Goal: Task Accomplishment & Management: Manage account settings

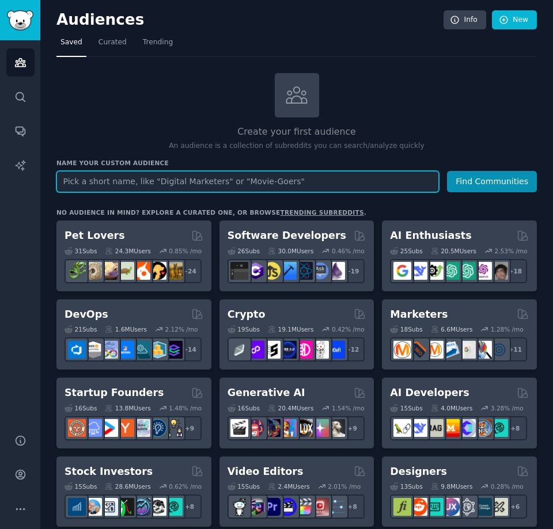
click at [143, 177] on input "text" at bounding box center [247, 181] width 382 height 21
type input "к"
drag, startPoint x: 70, startPoint y: 182, endPoint x: 57, endPoint y: 180, distance: 12.8
click at [57, 180] on input "r/personalfinanse" at bounding box center [247, 181] width 382 height 21
click at [154, 185] on input "personalfinanse" at bounding box center [247, 181] width 382 height 21
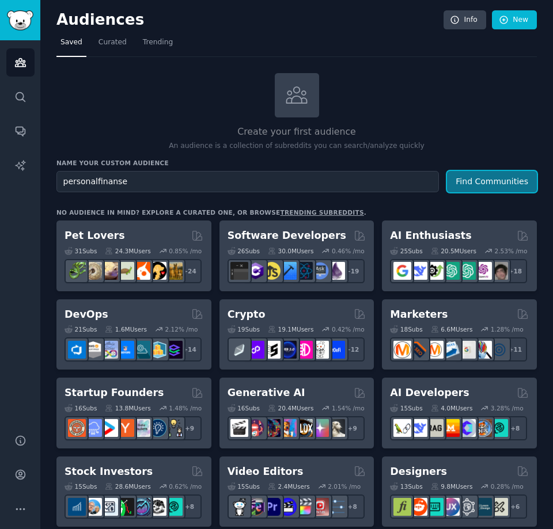
click at [484, 187] on button "Find Communities" at bounding box center [492, 181] width 90 height 21
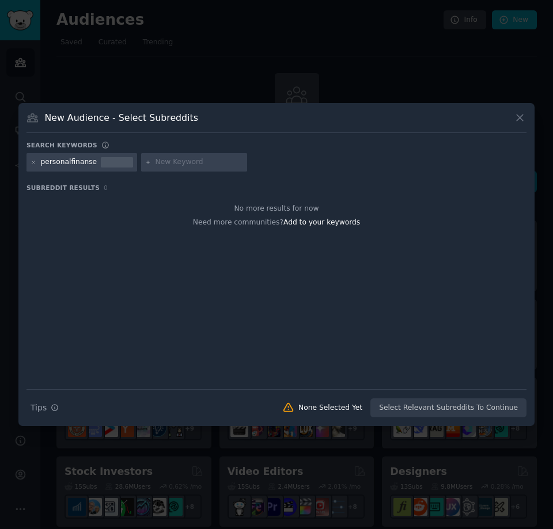
click at [521, 118] on icon at bounding box center [520, 118] width 12 height 12
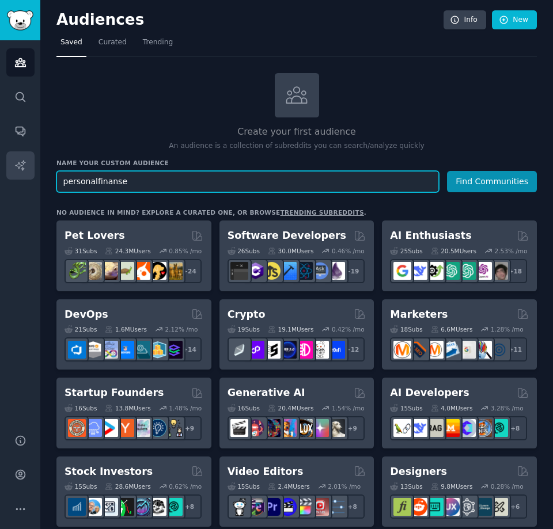
drag, startPoint x: 130, startPoint y: 184, endPoint x: 14, endPoint y: 168, distance: 116.9
click at [14, 168] on div "Audiences Search Conversations AI Reports Help Account More Audiences Info New …" at bounding box center [276, 264] width 553 height 529
type input "f"
type input "saving budget"
click at [447, 171] on button "Find Communities" at bounding box center [492, 181] width 90 height 21
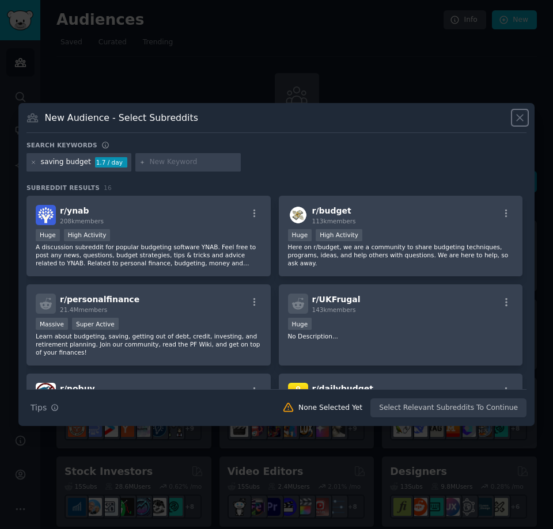
click at [526, 116] on button at bounding box center [519, 117] width 13 height 13
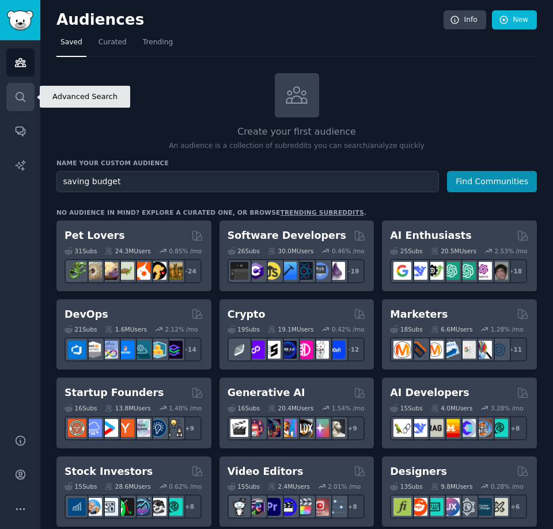
click at [26, 86] on link "Search" at bounding box center [20, 97] width 28 height 28
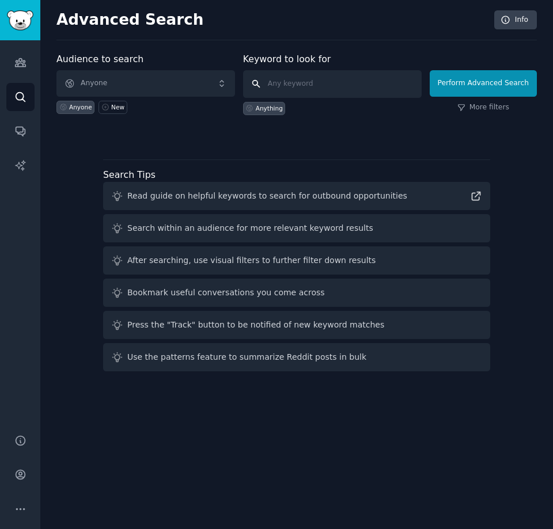
click at [311, 92] on input "text" at bounding box center [332, 84] width 179 height 28
type input "save money"
click button "Perform Advanced Search" at bounding box center [483, 83] width 107 height 26
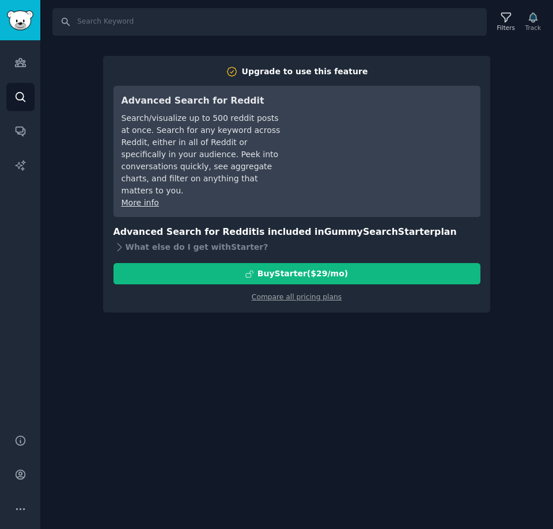
click at [390, 365] on div "Search Filters Track Upgrade to use this feature Advanced Search for Reddit Sea…" at bounding box center [296, 264] width 513 height 529
click at [267, 355] on div "Search Filters Track Upgrade to use this feature Advanced Search for Reddit Sea…" at bounding box center [296, 264] width 513 height 529
click at [395, 376] on div "Search Filters Track Upgrade to use this feature Advanced Search for Reddit Sea…" at bounding box center [296, 264] width 513 height 529
click at [305, 293] on link "Compare all pricing plans" at bounding box center [297, 297] width 90 height 8
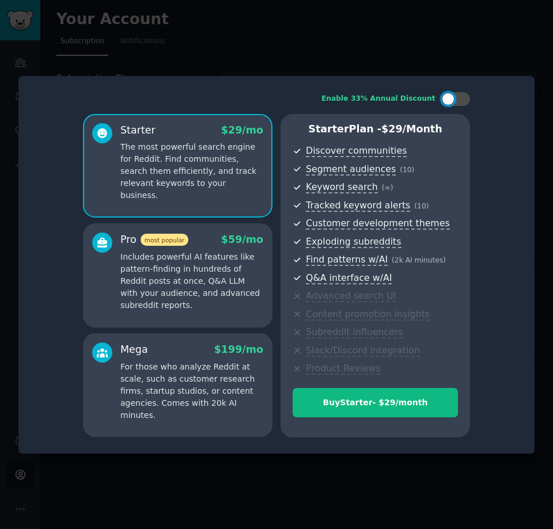
click at [519, 393] on div "Enable 33% Annual Discount Starter $ 29 /mo The most powerful search engine for…" at bounding box center [276, 265] width 500 height 362
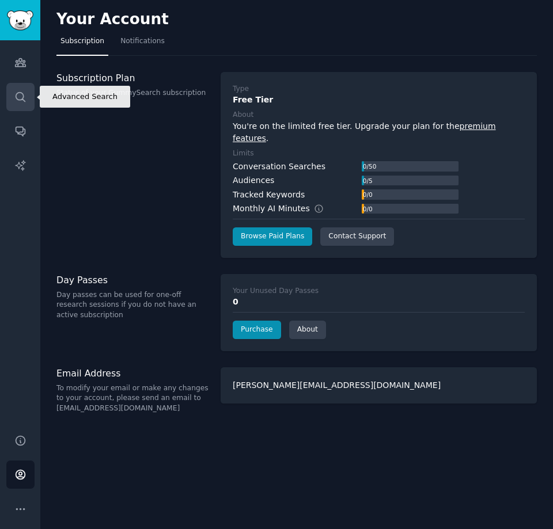
click at [18, 91] on icon "Sidebar" at bounding box center [20, 97] width 12 height 12
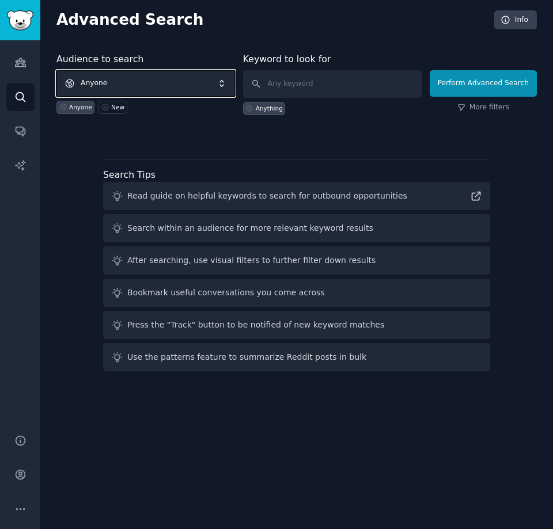
click at [139, 88] on span "Anyone" at bounding box center [145, 83] width 179 height 26
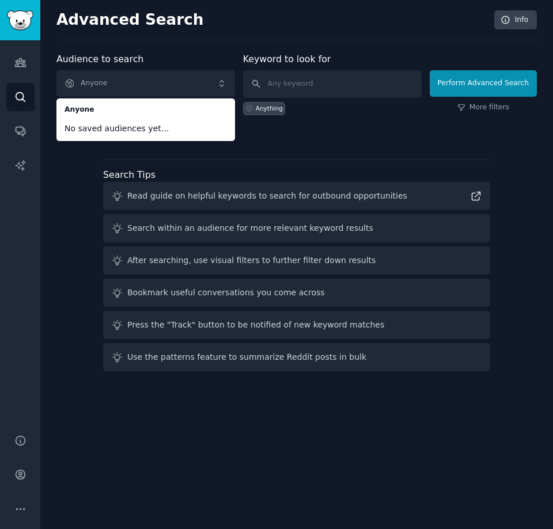
click at [386, 143] on div "Audience to search Anyone Anyone No saved audiences yet... Anyone New Keyword t…" at bounding box center [296, 214] width 480 height 324
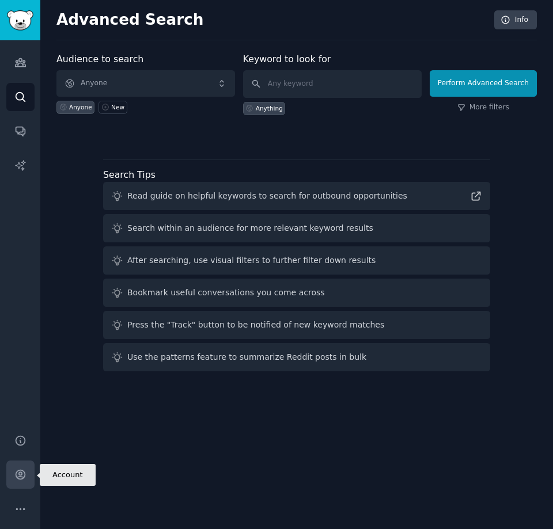
click at [26, 477] on icon "Sidebar" at bounding box center [20, 475] width 12 height 12
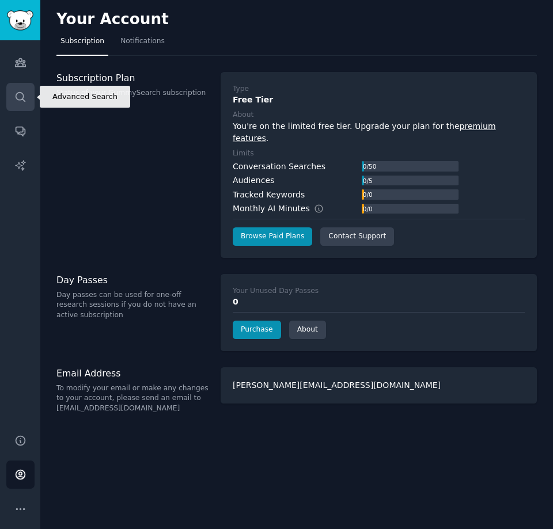
click at [17, 94] on icon "Sidebar" at bounding box center [20, 97] width 12 height 12
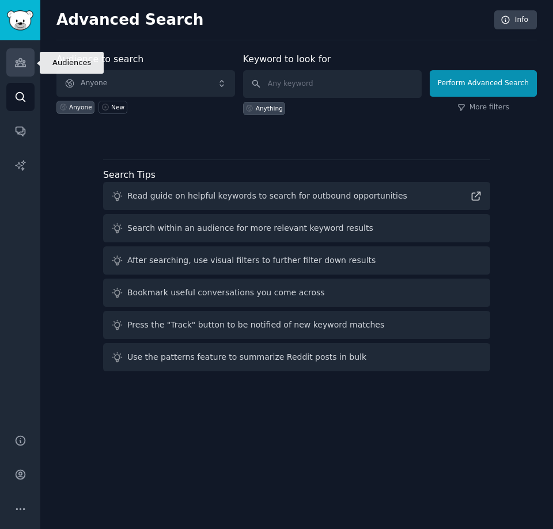
click at [22, 61] on icon "Sidebar" at bounding box center [20, 63] width 10 height 8
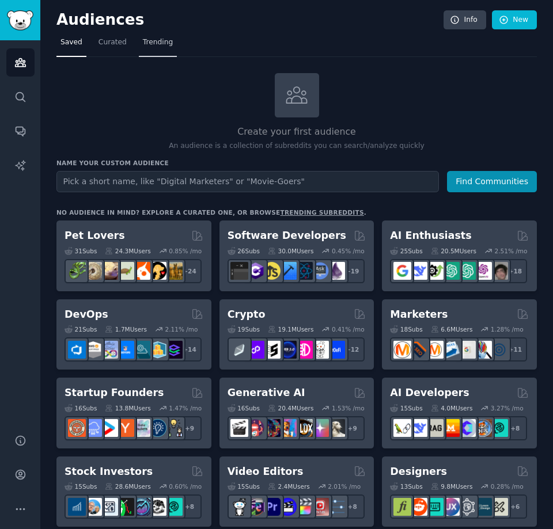
click at [149, 46] on span "Trending" at bounding box center [158, 42] width 30 height 10
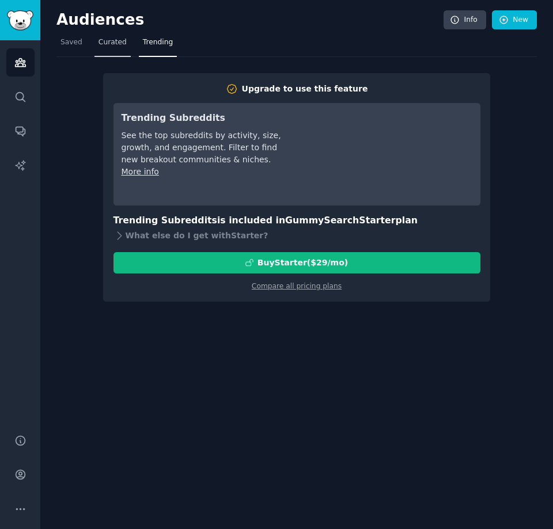
click at [105, 52] on link "Curated" at bounding box center [112, 45] width 36 height 24
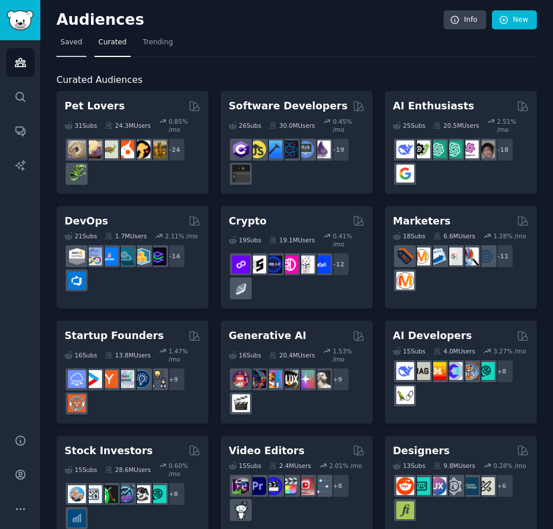
click at [63, 47] on span "Saved" at bounding box center [71, 42] width 22 height 10
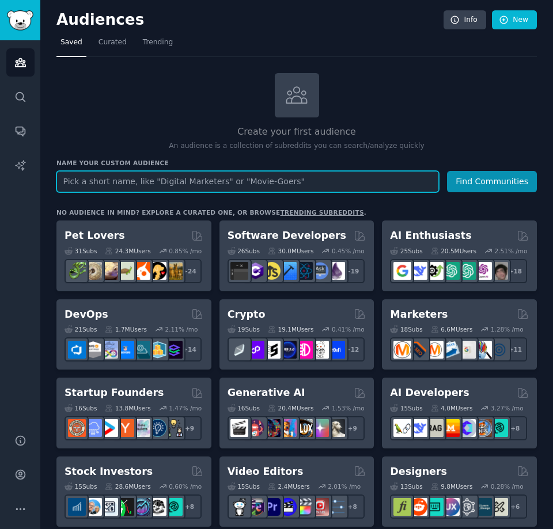
click at [112, 185] on input "text" at bounding box center [247, 181] width 382 height 21
paste input "saving money"
type input "saving money"
click at [447, 171] on button "Find Communities" at bounding box center [492, 181] width 90 height 21
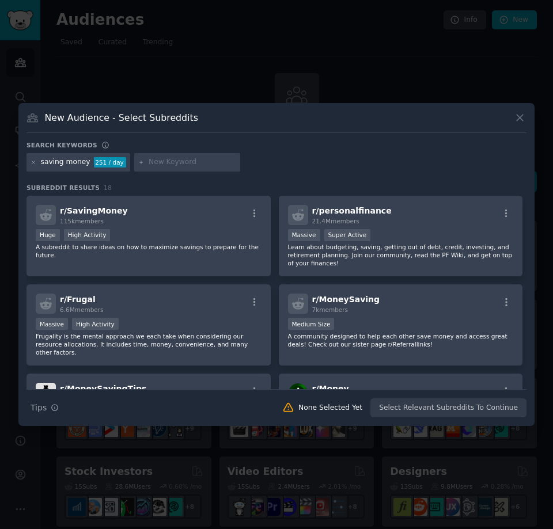
click at [166, 164] on input "text" at bounding box center [193, 162] width 88 height 10
type input "к"
type input "r"
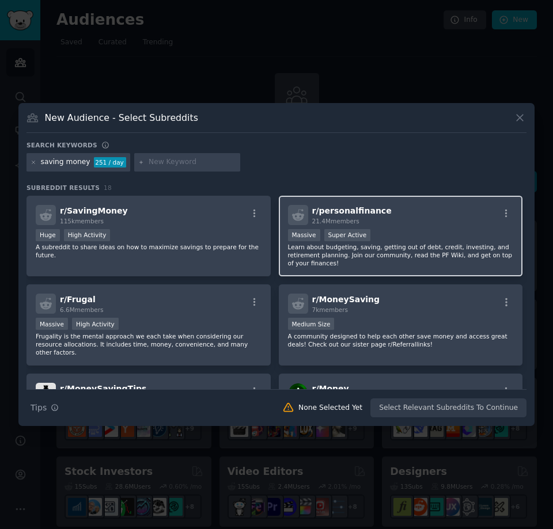
click at [409, 231] on div ">= 95th percentile for submissions / day Massive Super Active" at bounding box center [401, 236] width 226 height 14
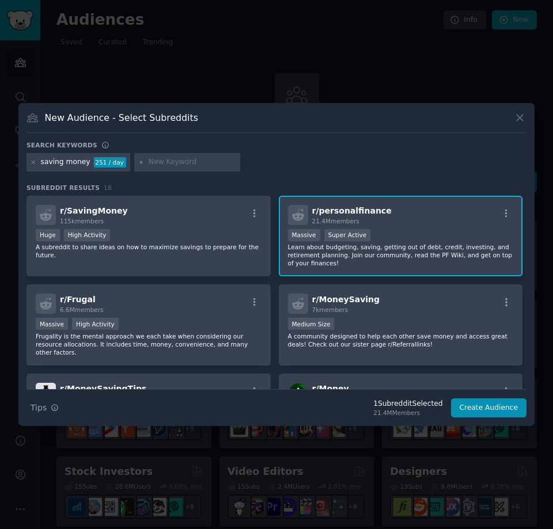
click at [348, 256] on p "Learn about budgeting, saving, getting out of debt, credit, investing, and reti…" at bounding box center [401, 255] width 226 height 24
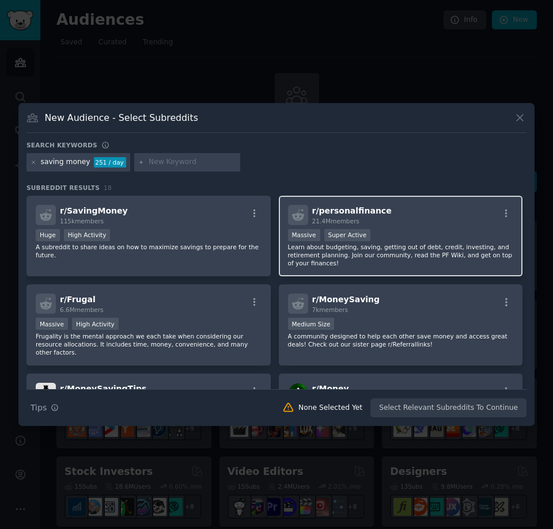
click at [348, 256] on p "Learn about budgeting, saving, getting out of debt, credit, investing, and reti…" at bounding box center [401, 255] width 226 height 24
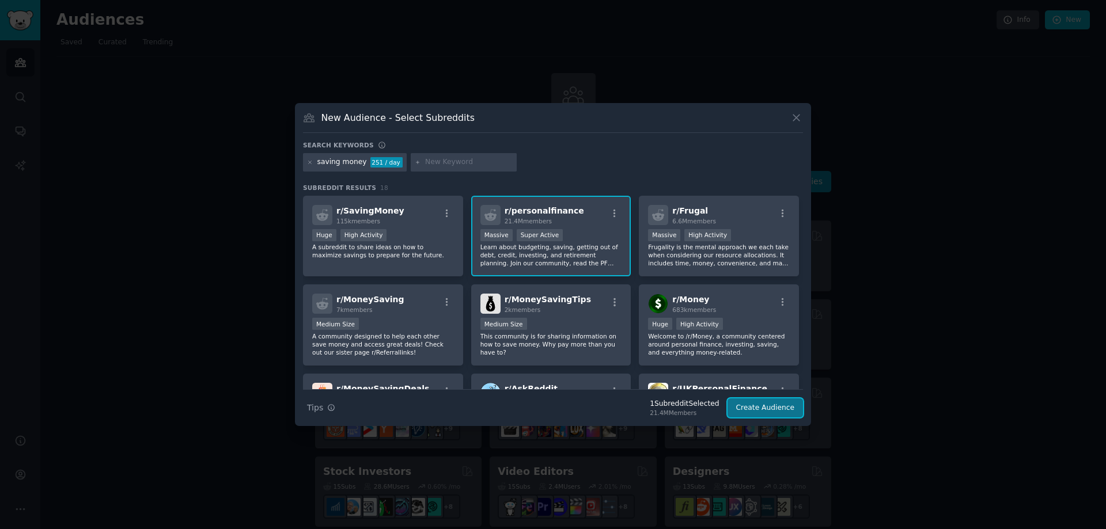
click at [552, 415] on button "Create Audience" at bounding box center [765, 409] width 76 height 20
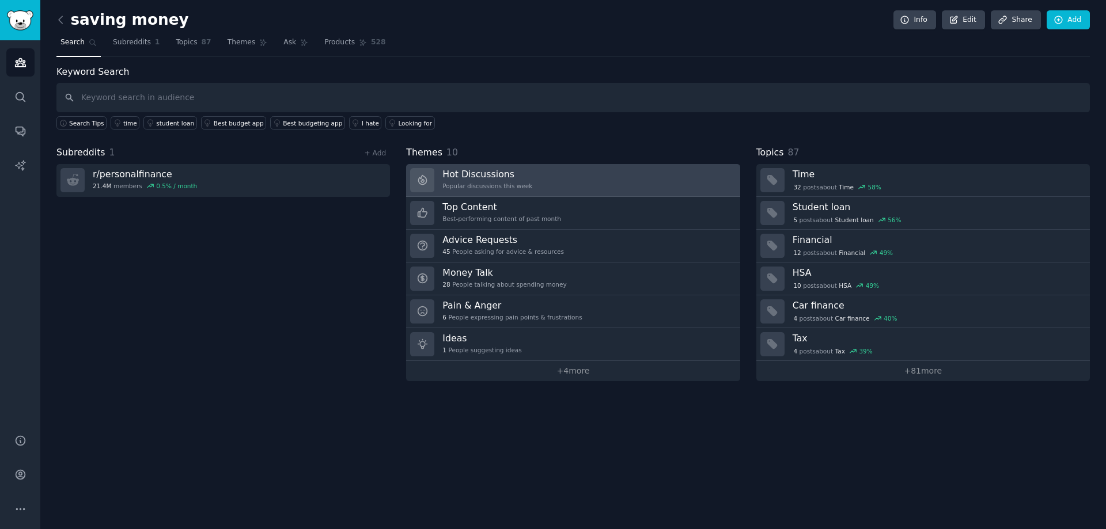
click at [552, 184] on link "Hot Discussions Popular discussions this week" at bounding box center [573, 180] width 334 height 33
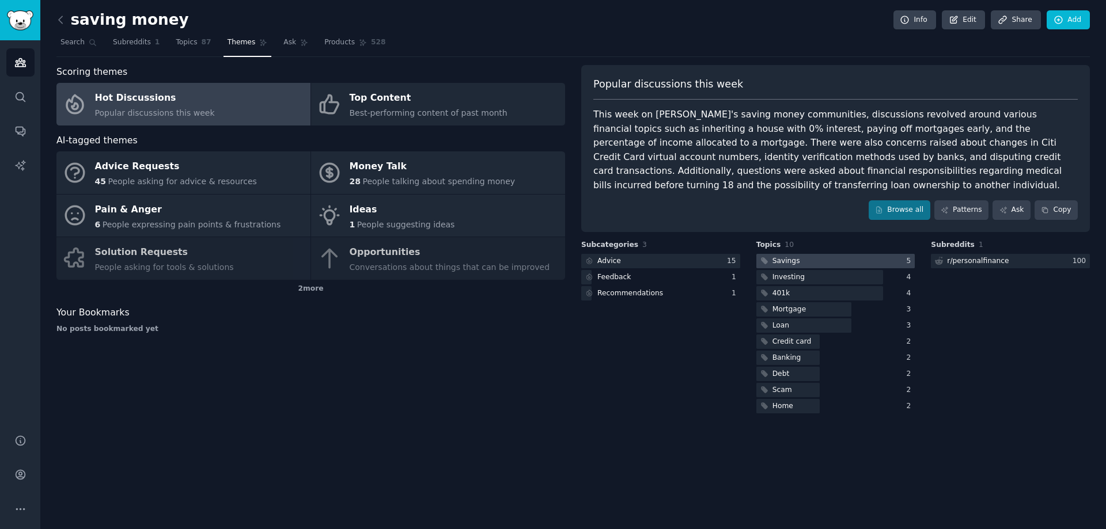
click at [552, 262] on div at bounding box center [835, 261] width 159 height 14
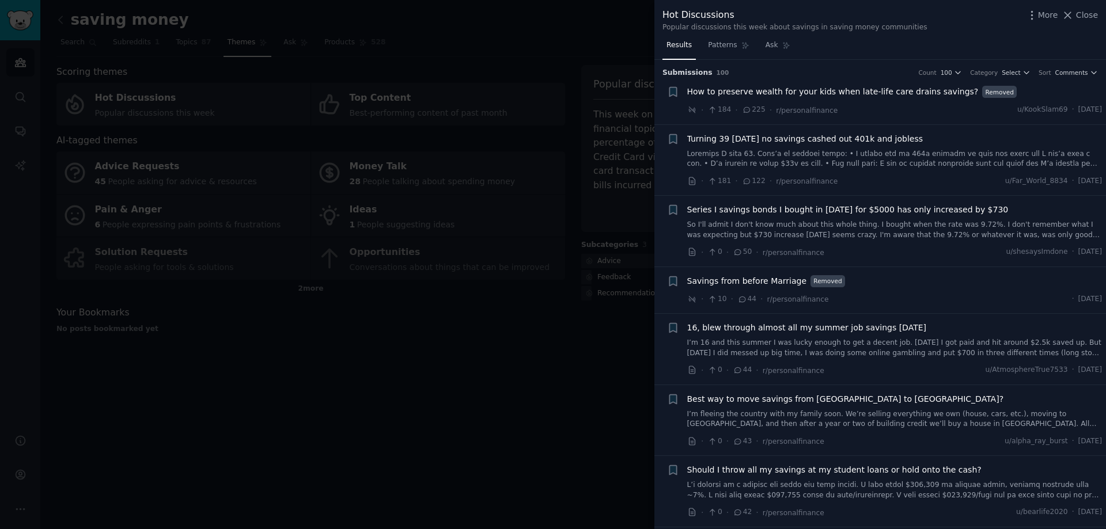
drag, startPoint x: 1090, startPoint y: 12, endPoint x: 525, endPoint y: 387, distance: 678.6
click at [552, 11] on span "Close" at bounding box center [1087, 15] width 22 height 12
click at [525, 387] on div "Scoring themes Hot Discussions Popular discussions this week Top Content Best-p…" at bounding box center [310, 240] width 509 height 351
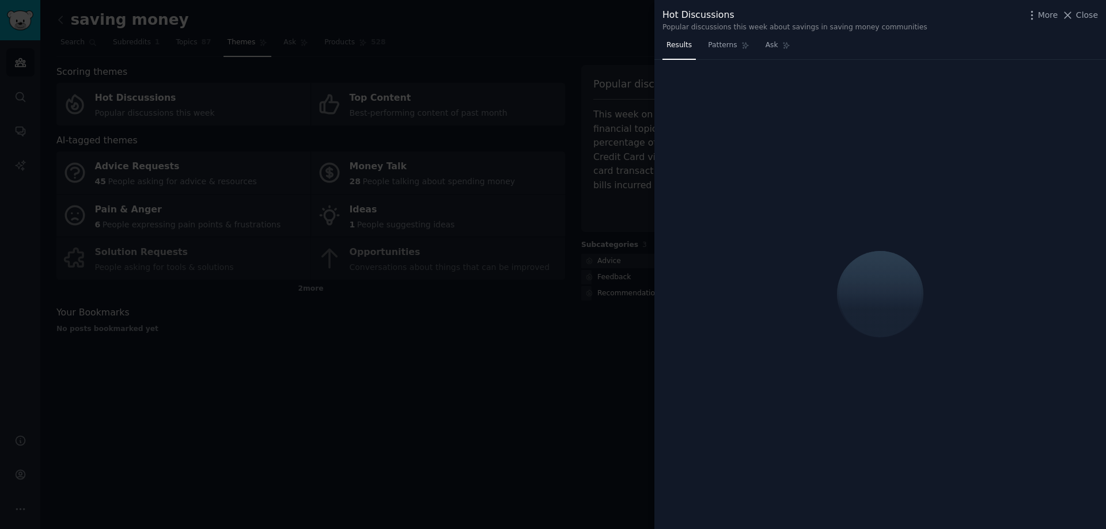
click at [524, 433] on div at bounding box center [553, 264] width 1106 height 529
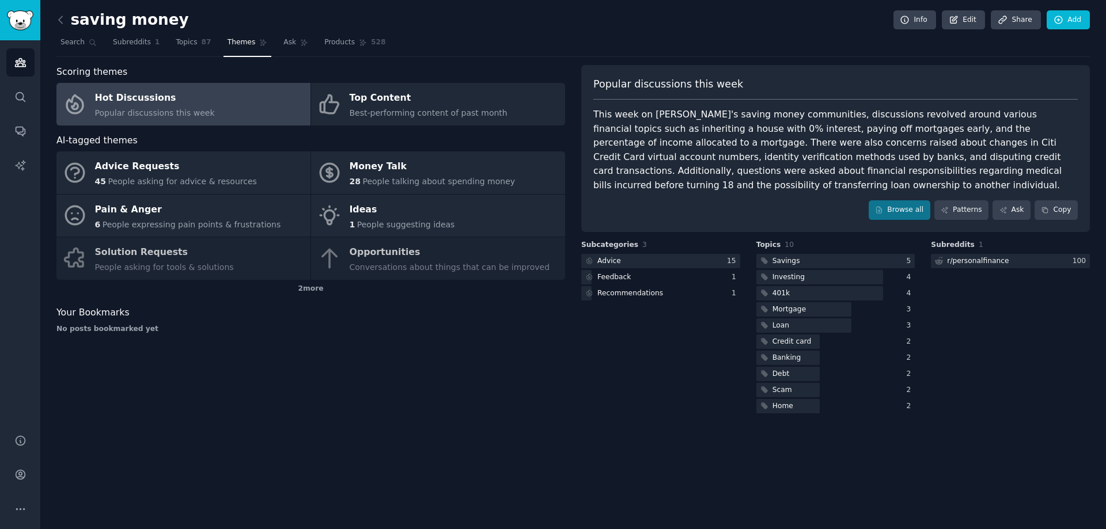
click at [454, 369] on div "Scoring themes Hot Discussions Popular discussions this week Top Content Best-p…" at bounding box center [310, 240] width 509 height 351
click at [183, 42] on span "Topics" at bounding box center [186, 42] width 21 height 10
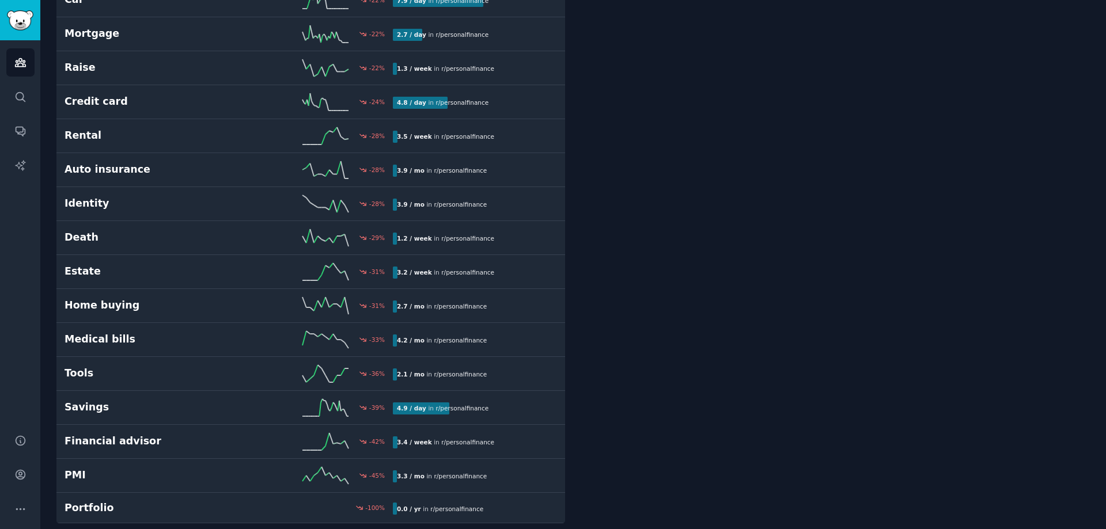
scroll to position [2519, 0]
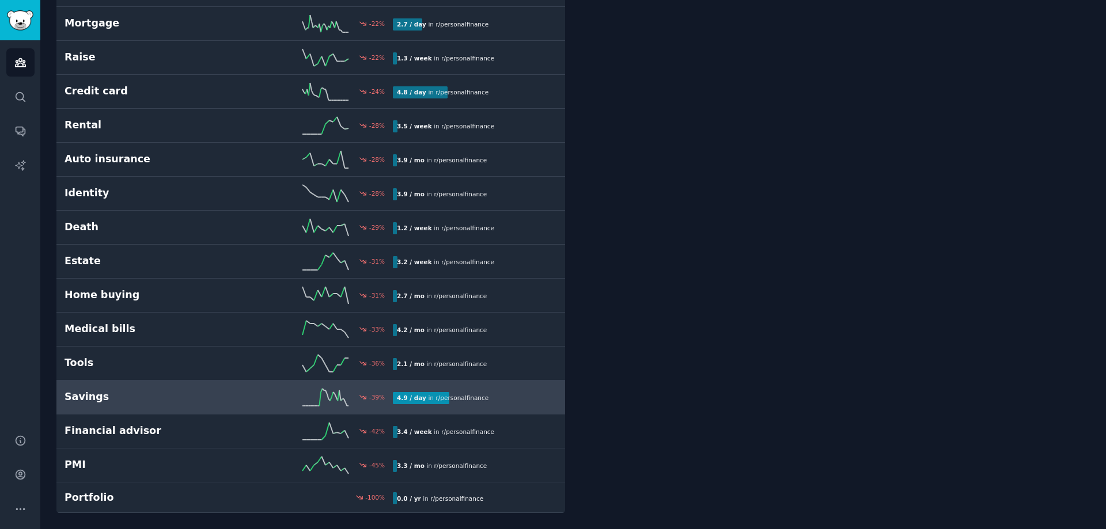
click at [198, 407] on link "Savings -39 % 4.9 / day in r/ personalfinance" at bounding box center [310, 398] width 509 height 34
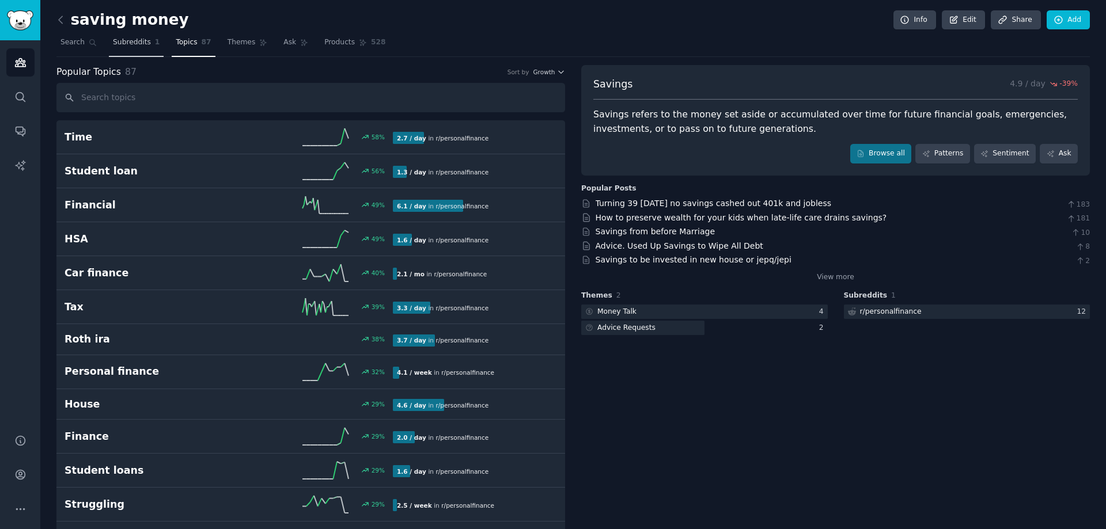
click at [135, 42] on span "Subreddits" at bounding box center [132, 42] width 38 height 10
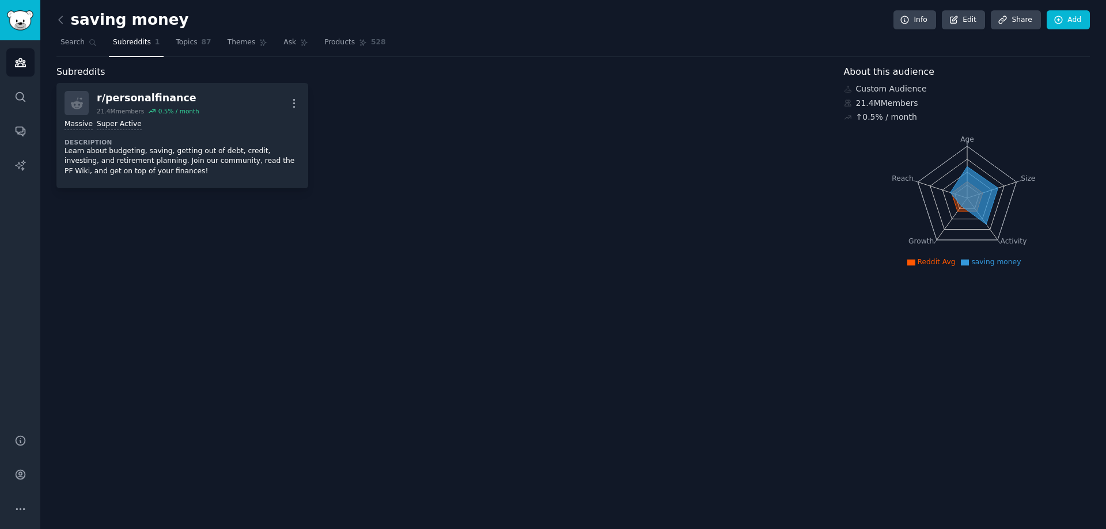
click at [50, 16] on div "saving money Info Edit Share Add Search Subreddits 1 Topics 87 Themes Ask Produ…" at bounding box center [573, 264] width 1066 height 529
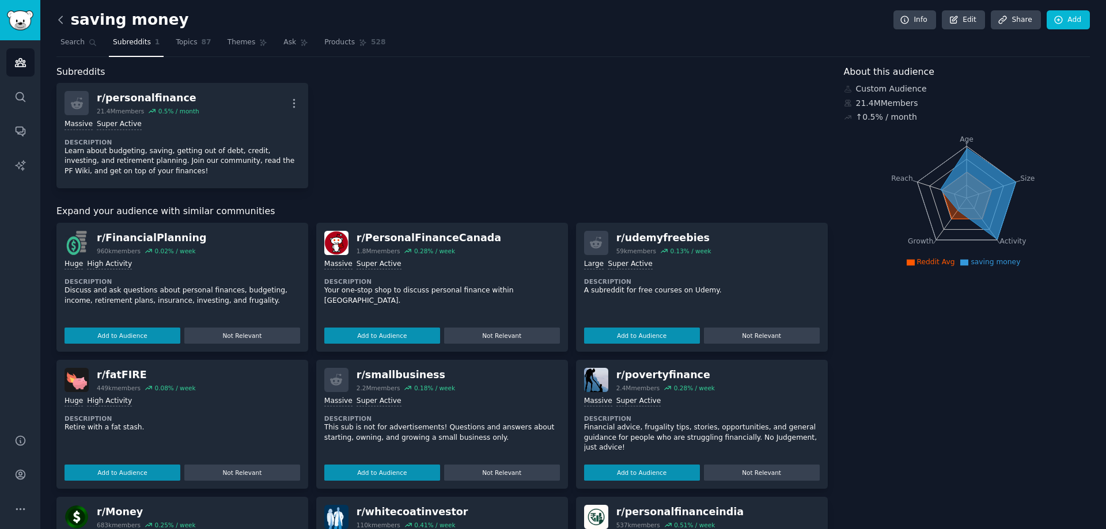
click at [66, 19] on icon at bounding box center [61, 20] width 12 height 12
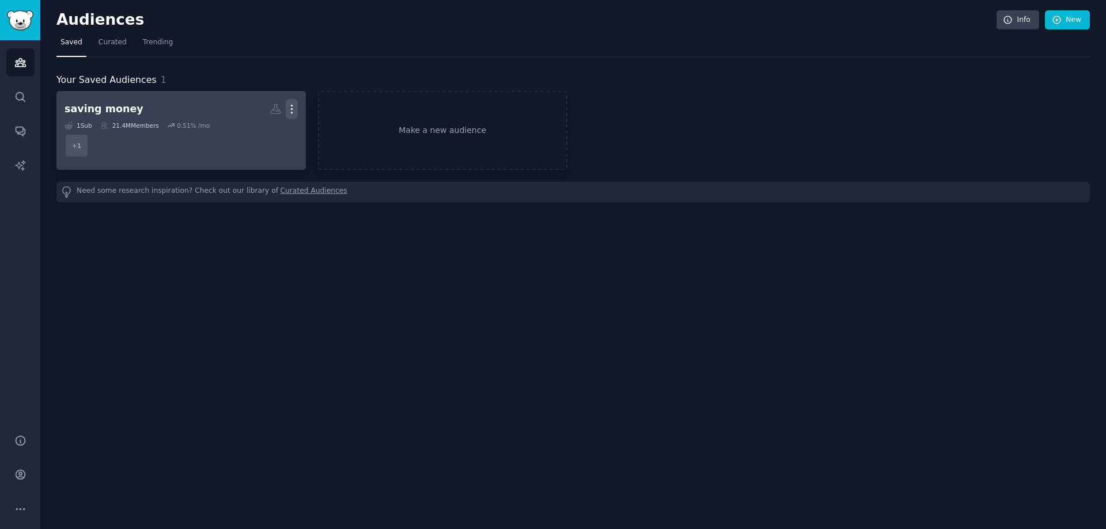
click at [293, 106] on icon "button" at bounding box center [292, 109] width 12 height 12
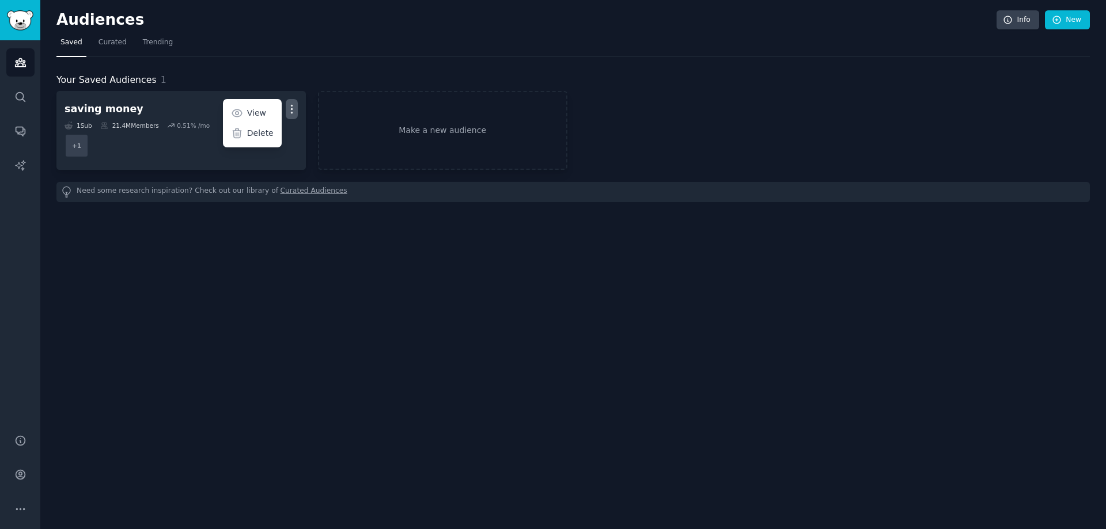
click at [254, 130] on p "Delete" at bounding box center [260, 133] width 26 height 12
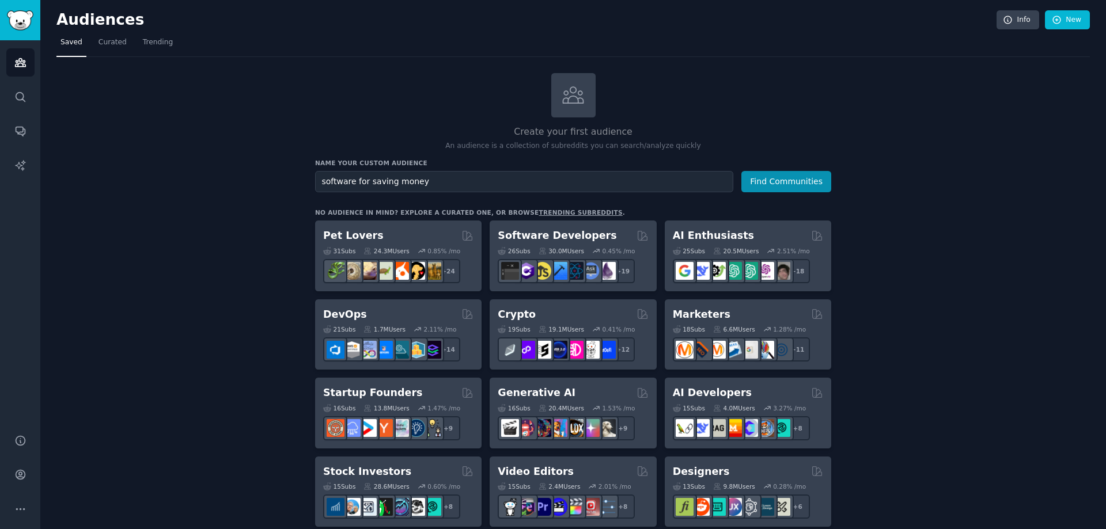
type input "software for saving money"
click at [552, 171] on button "Find Communities" at bounding box center [786, 181] width 90 height 21
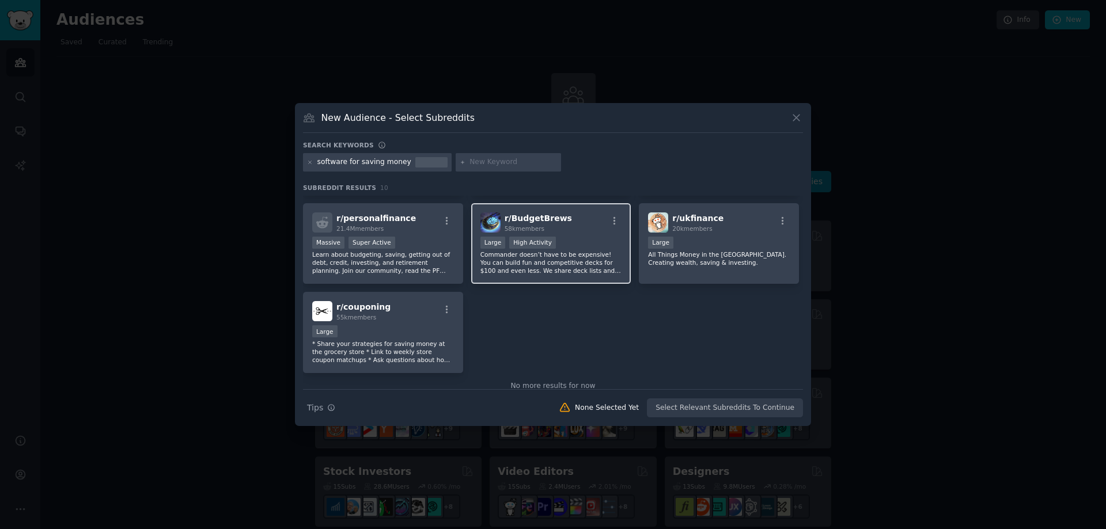
scroll to position [195, 0]
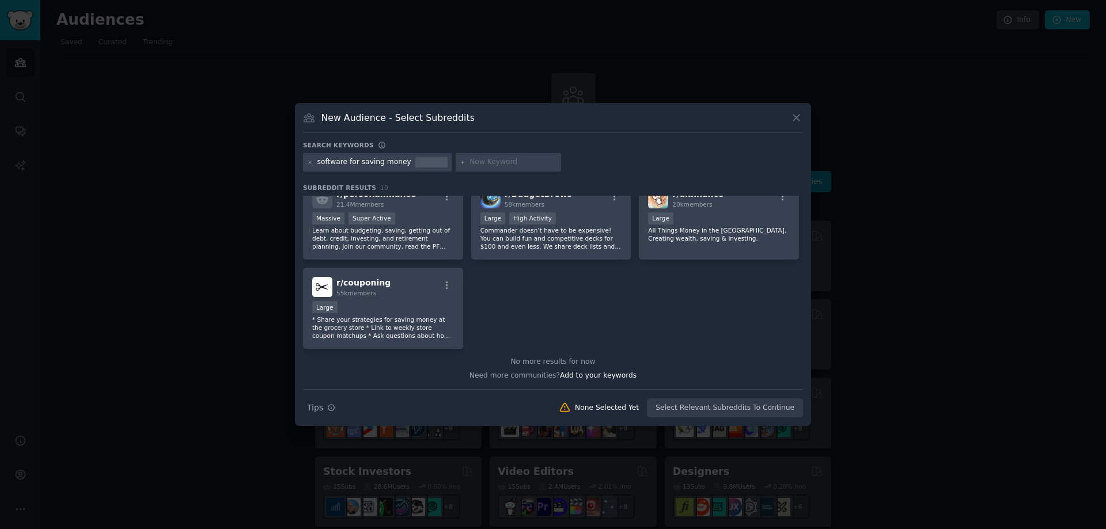
click at [552, 252] on div at bounding box center [553, 264] width 1106 height 529
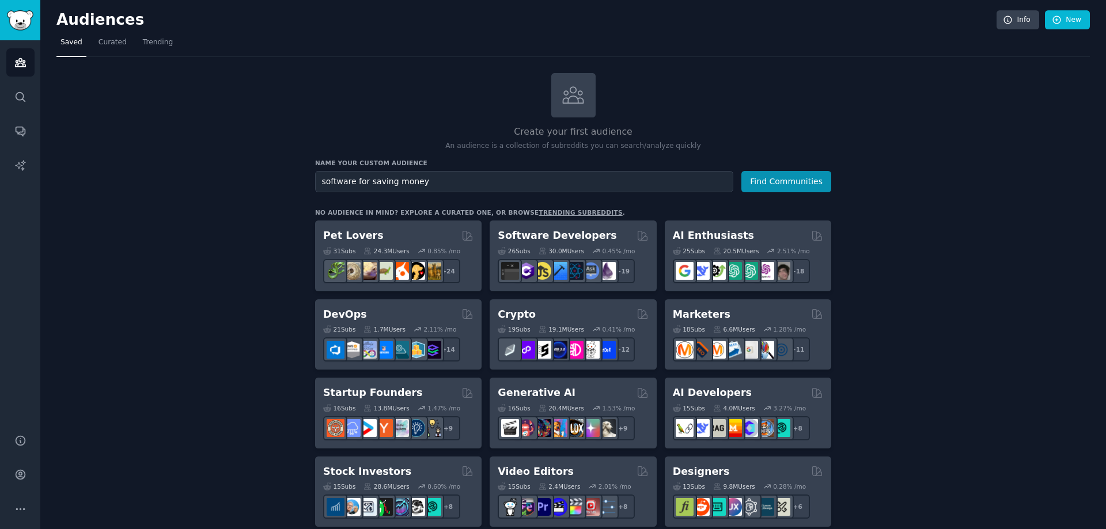
click at [467, 86] on div "Create your first audience An audience is a collection of subreddits you can se…" at bounding box center [573, 112] width 516 height 78
